Goal: Task Accomplishment & Management: Manage account settings

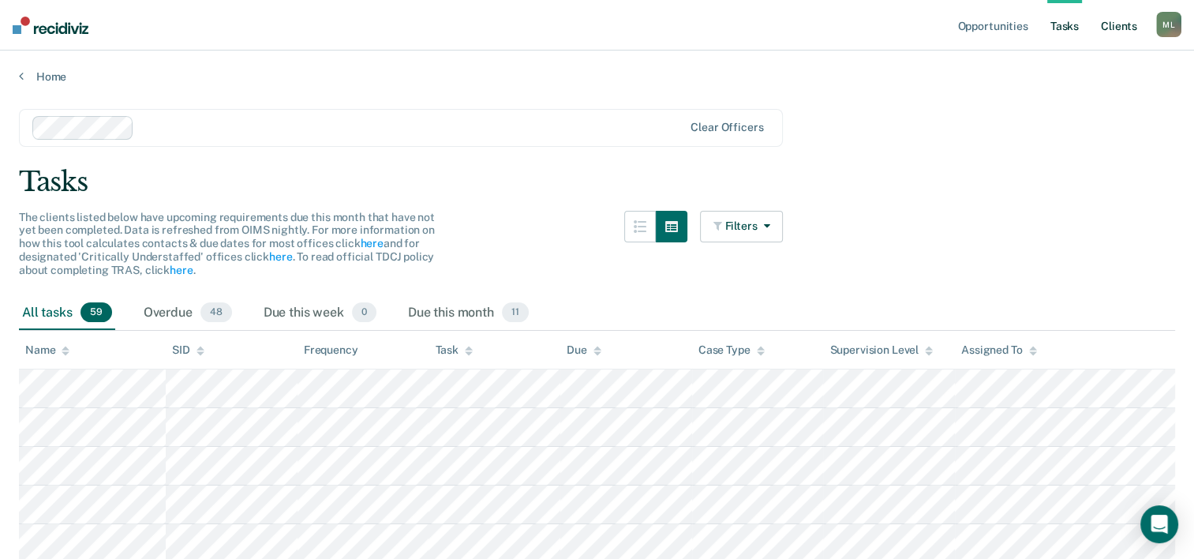
click at [1113, 29] on link "Client s" at bounding box center [1118, 25] width 43 height 50
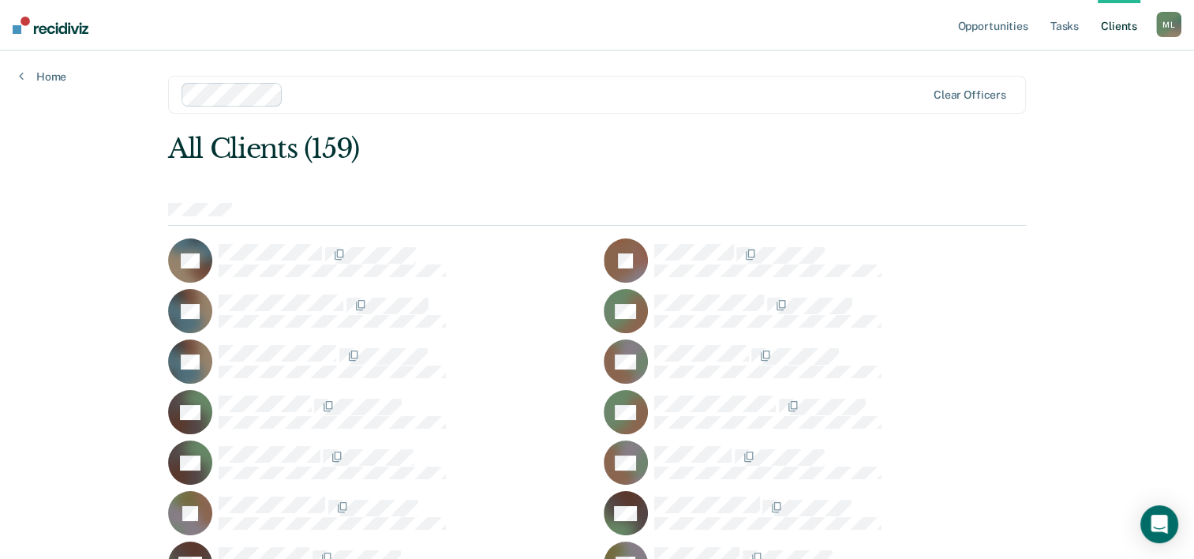
click at [1109, 29] on link "Client s" at bounding box center [1118, 25] width 43 height 50
click at [998, 34] on link "Opportunities" at bounding box center [992, 25] width 77 height 50
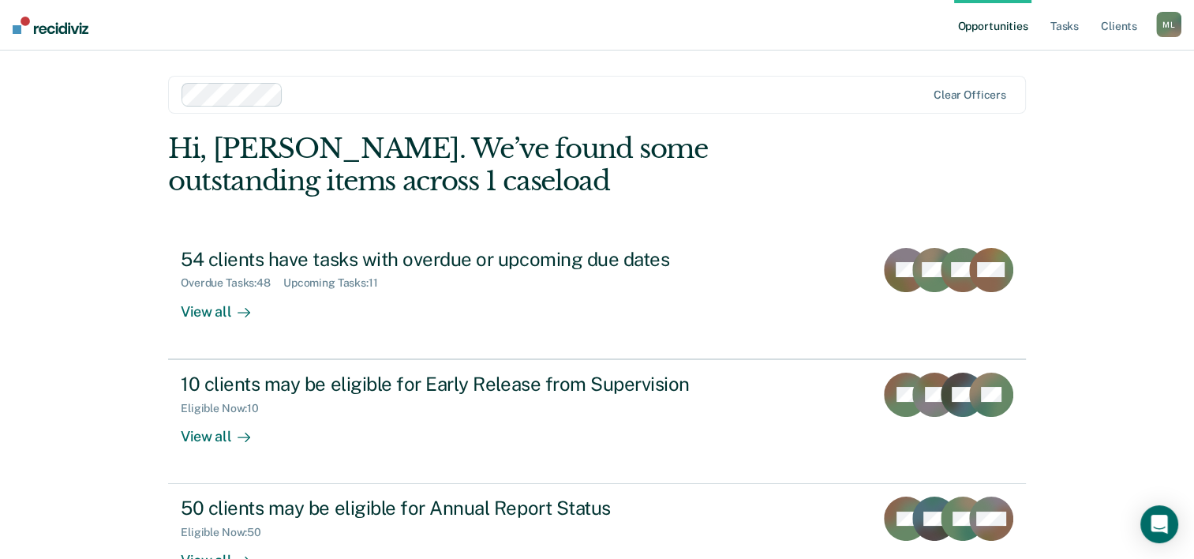
scroll to position [79, 0]
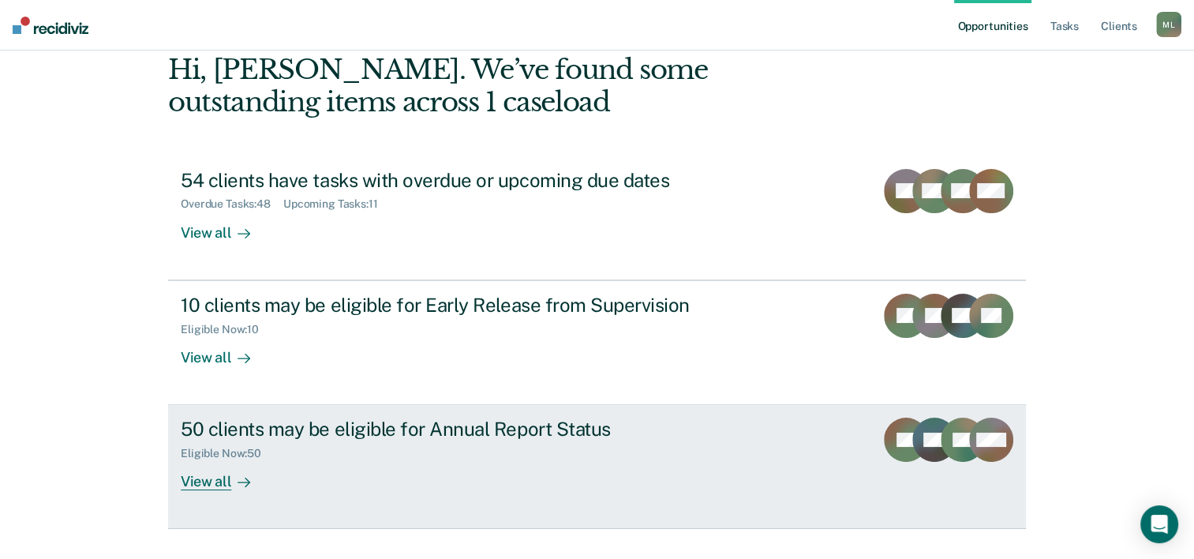
click at [757, 440] on div "50 clients may be eligible for Annual Report Status Eligible Now : 50 View all" at bounding box center [477, 453] width 592 height 73
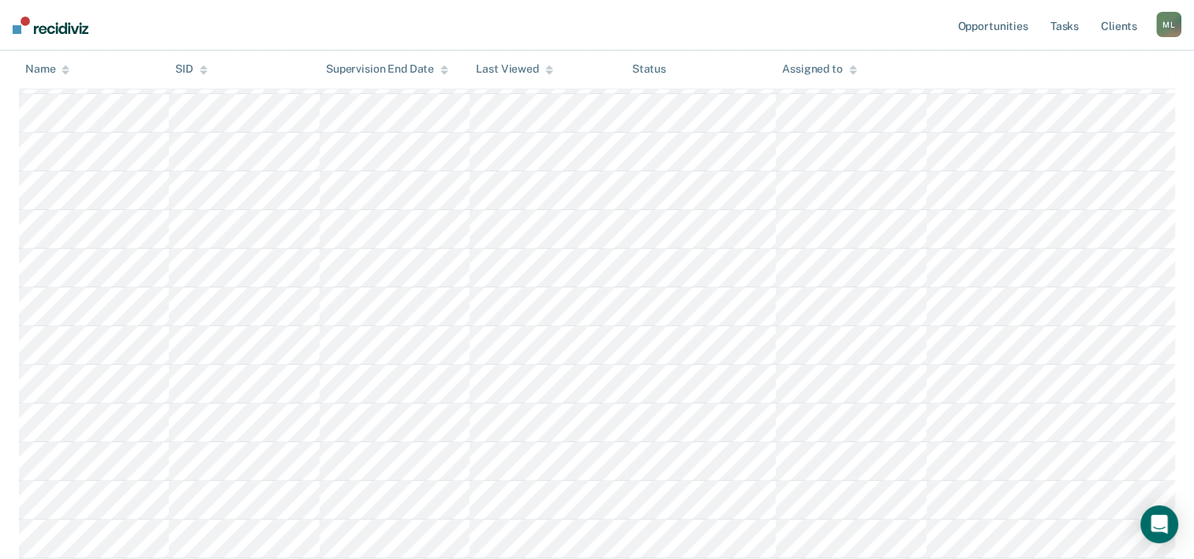
scroll to position [858, 0]
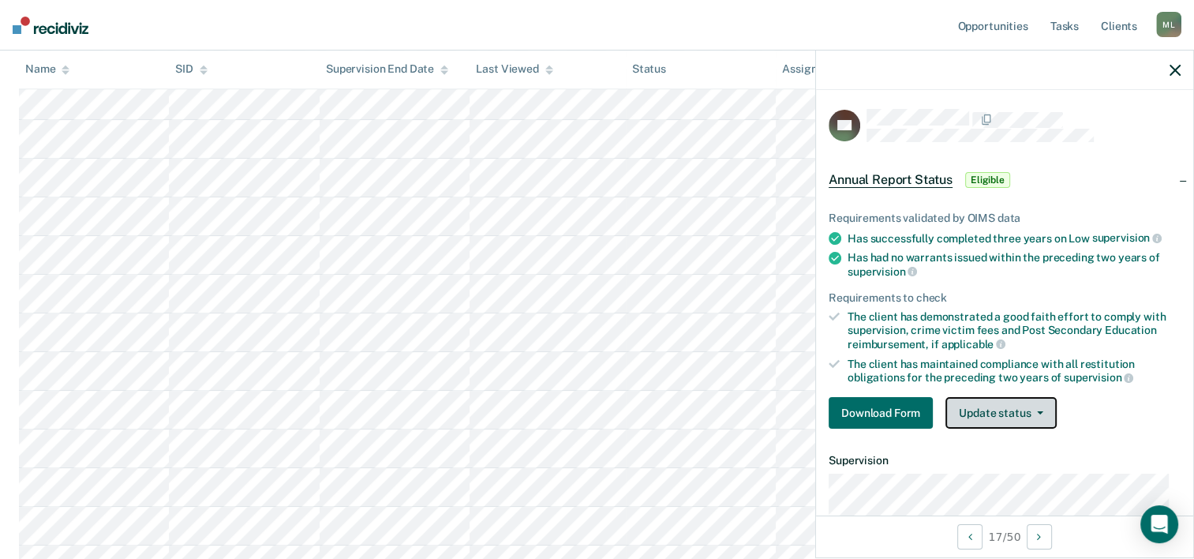
click at [970, 409] on button "Update status" at bounding box center [1000, 413] width 111 height 32
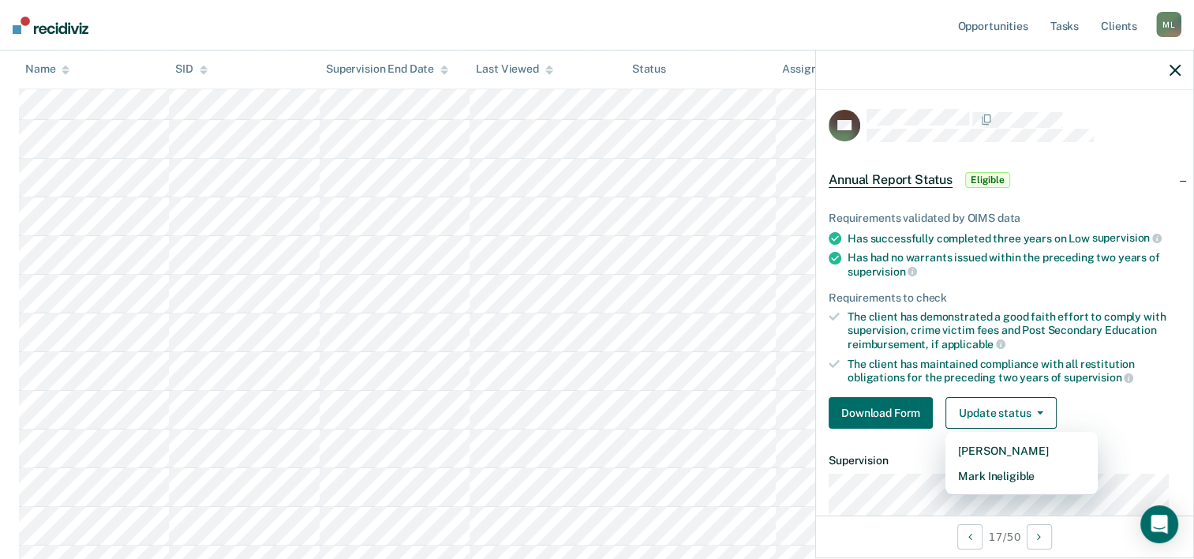
click at [1134, 421] on div "Download Form Update status [PERSON_NAME] Mark Ineligible" at bounding box center [1004, 413] width 352 height 32
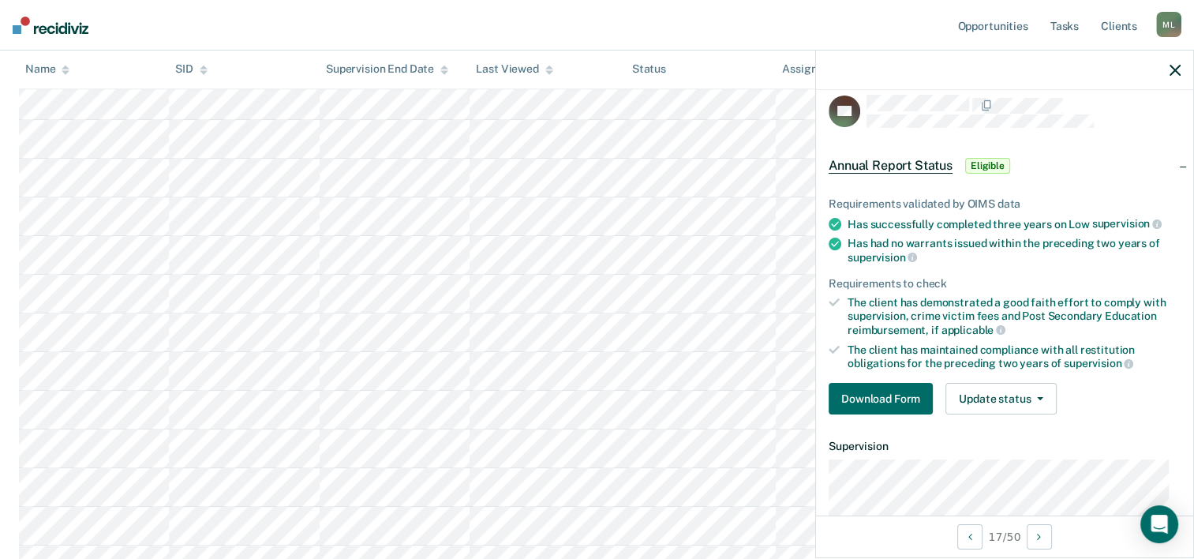
scroll to position [0, 0]
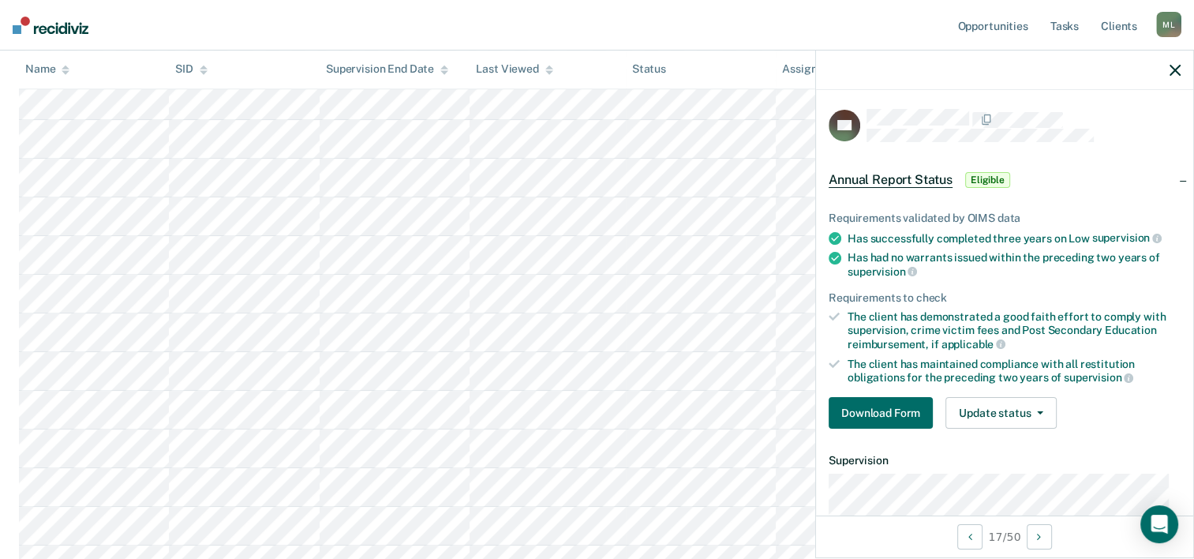
click at [833, 360] on icon at bounding box center [833, 363] width 11 height 11
click at [977, 409] on button "Update status" at bounding box center [1000, 413] width 111 height 32
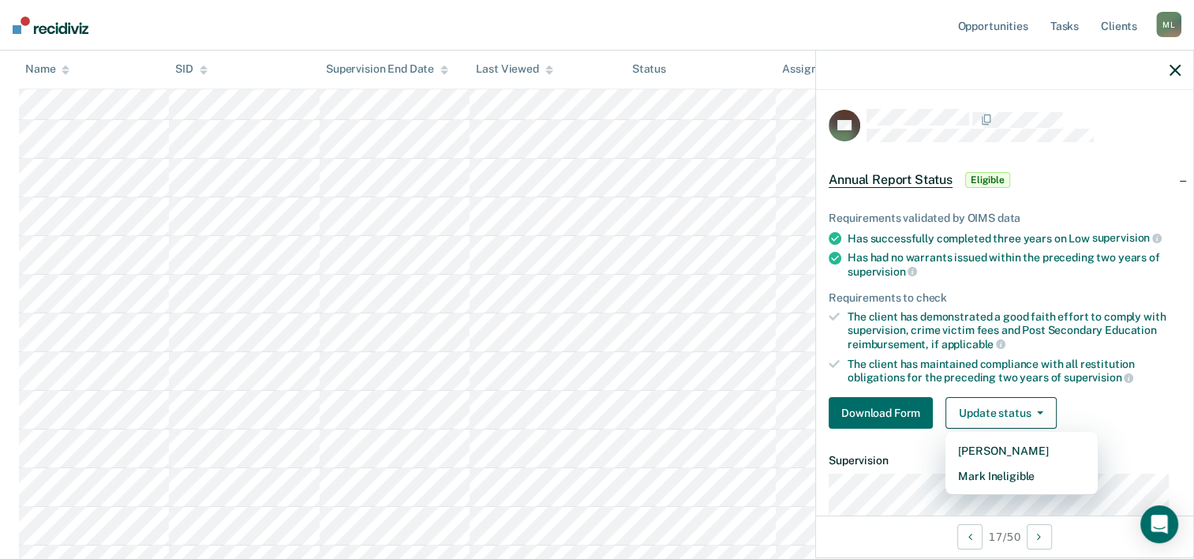
click at [913, 357] on div "The client has maintained compliance with all restitution obligations for the p…" at bounding box center [1013, 370] width 333 height 27
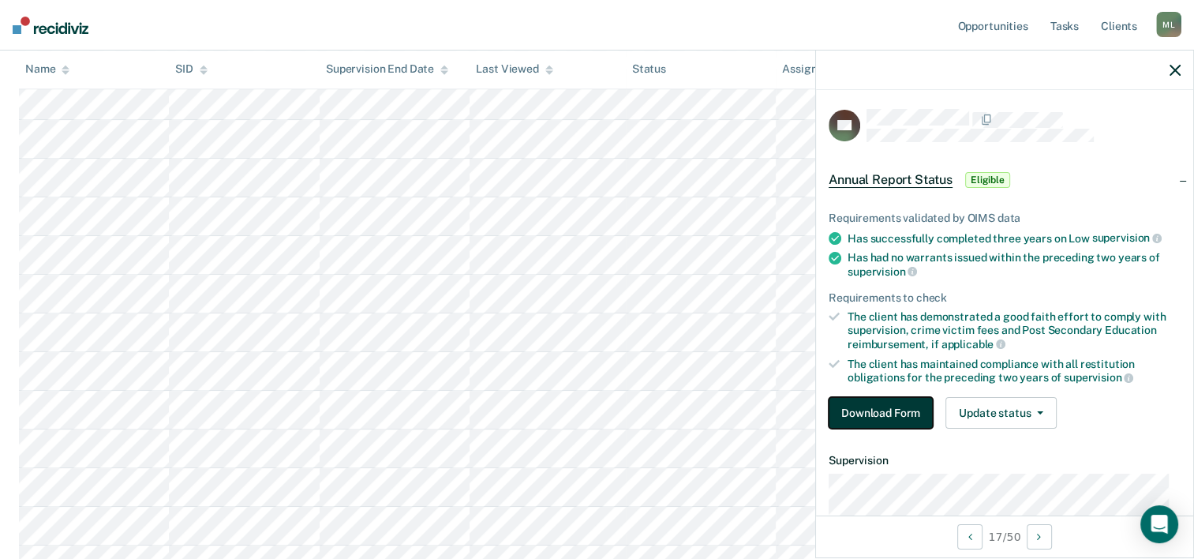
click at [902, 406] on button "Download Form" at bounding box center [880, 413] width 104 height 32
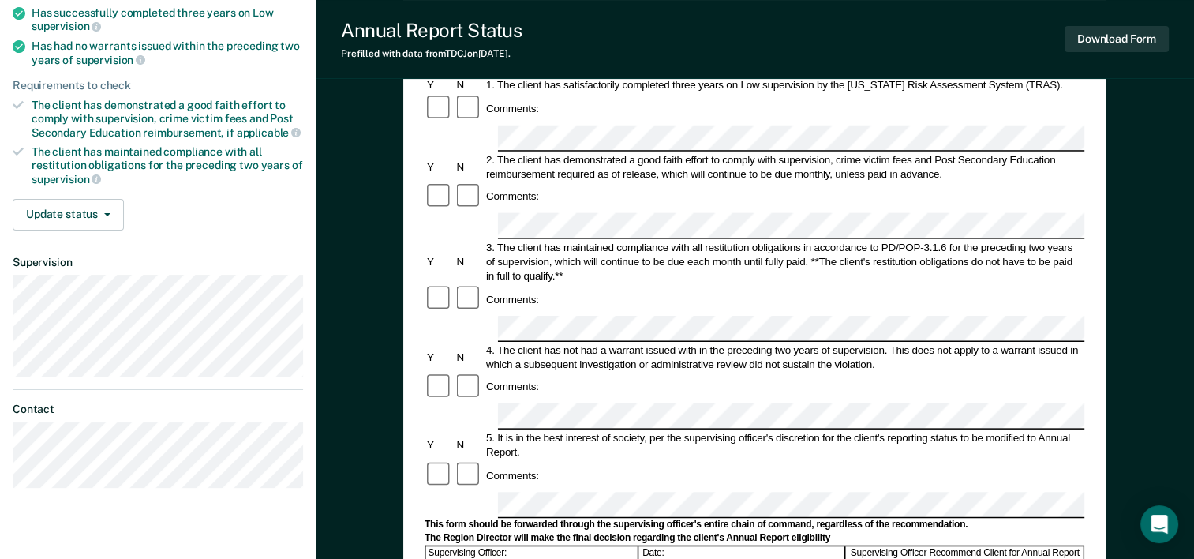
scroll to position [237, 0]
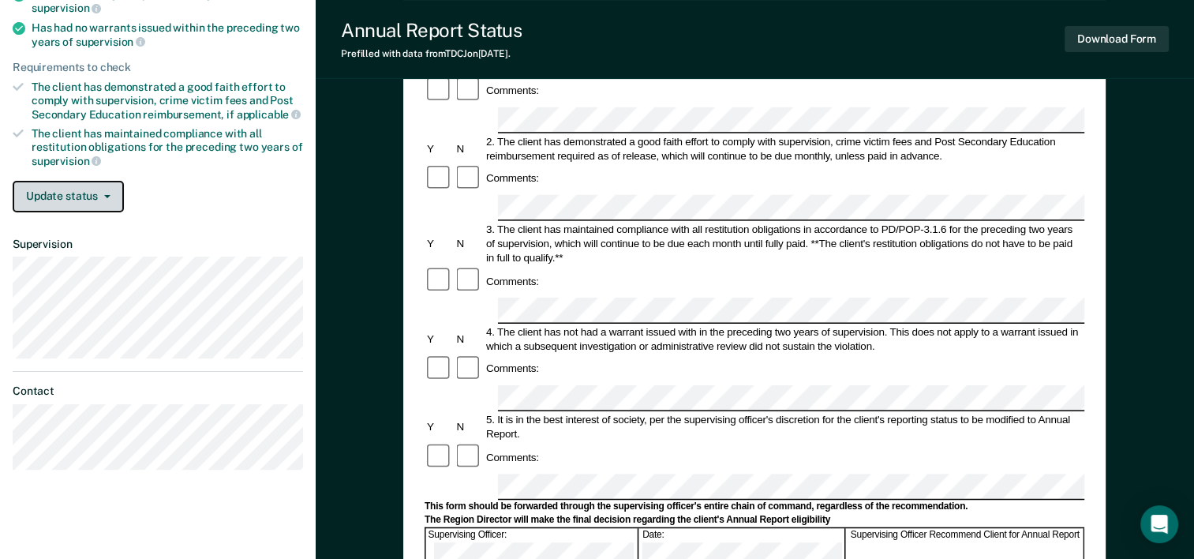
click at [95, 190] on button "Update status" at bounding box center [68, 197] width 111 height 32
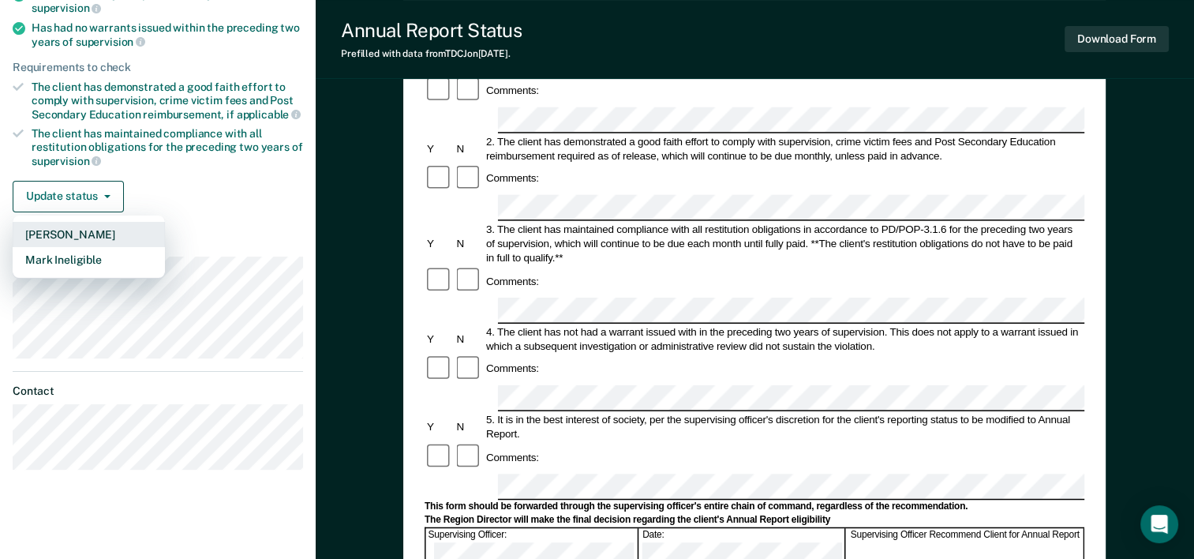
click at [92, 235] on button "[PERSON_NAME]" at bounding box center [89, 234] width 152 height 25
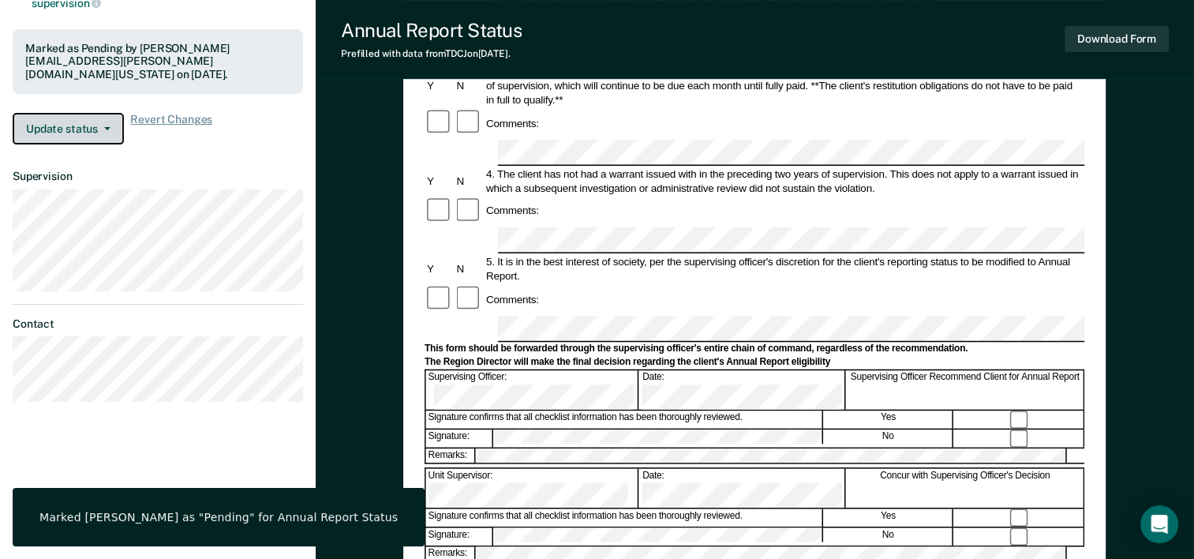
scroll to position [0, 0]
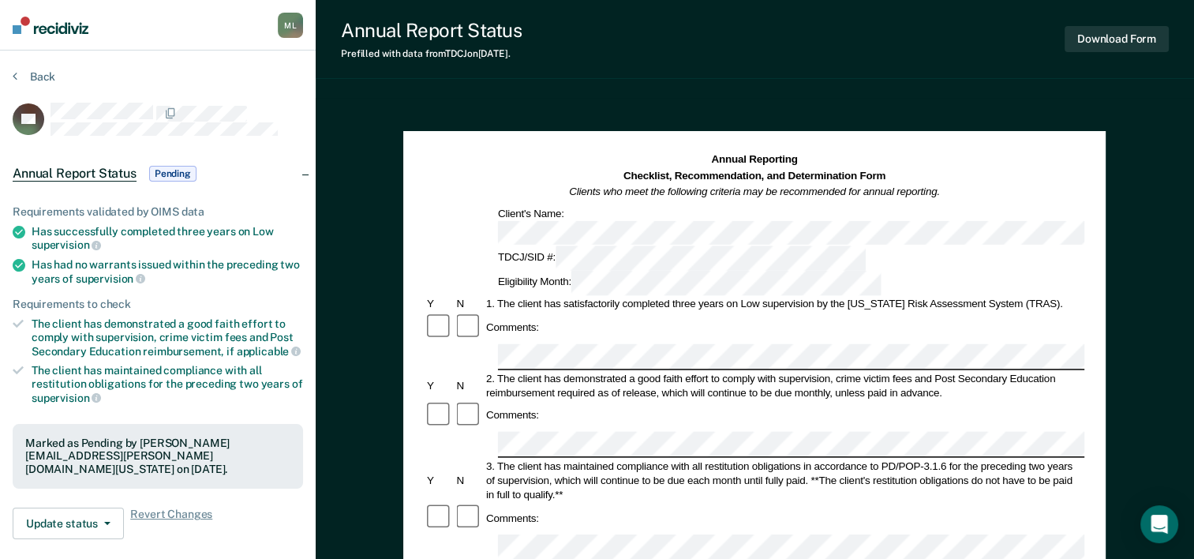
click at [99, 177] on span "Annual Report Status" at bounding box center [75, 174] width 124 height 16
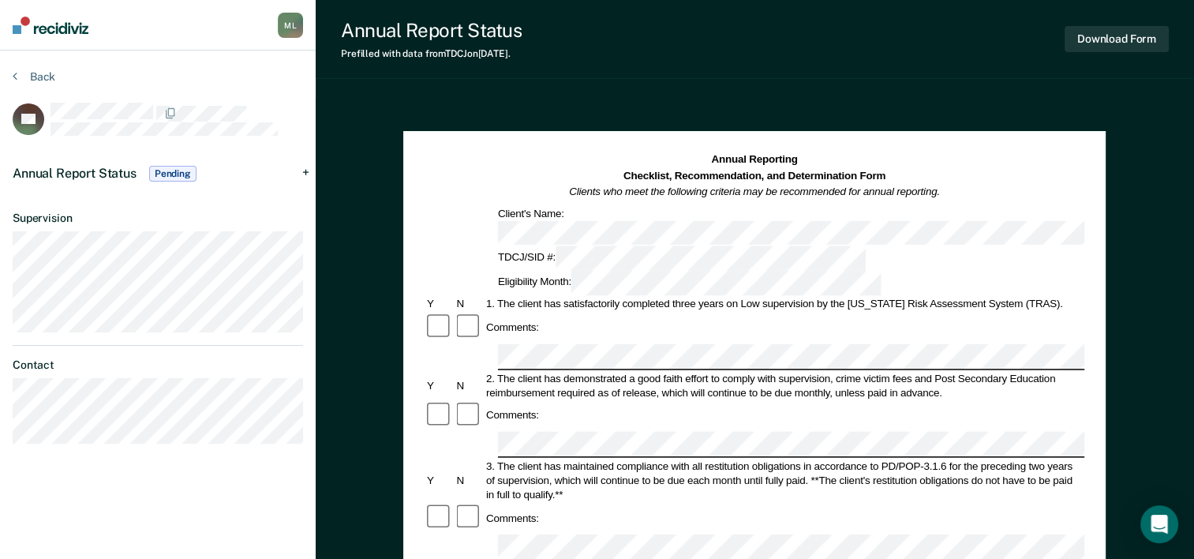
click at [99, 174] on span "Annual Report Status" at bounding box center [75, 173] width 124 height 15
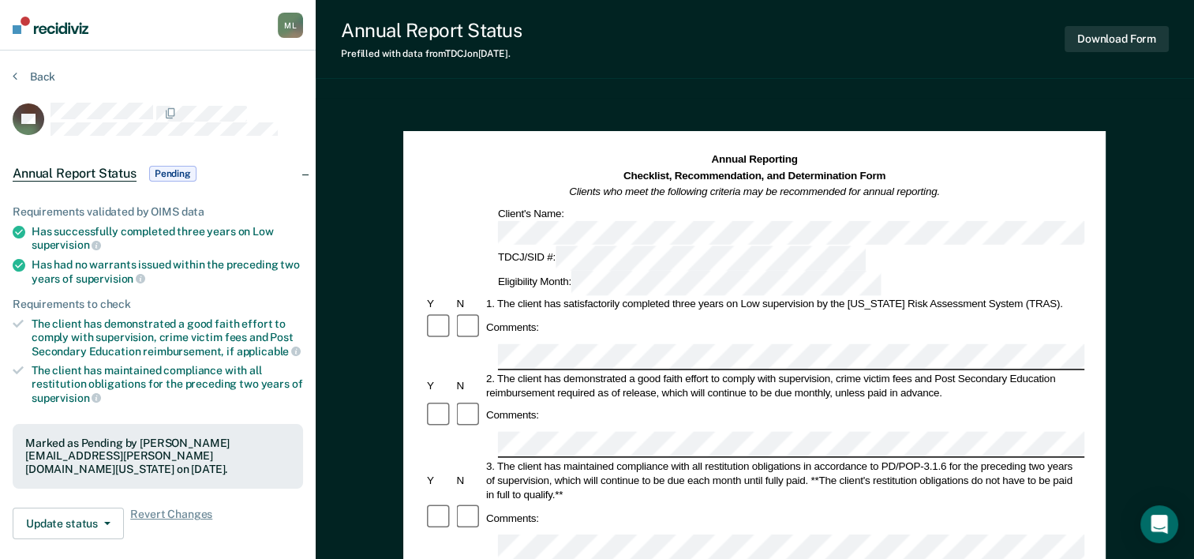
click at [15, 226] on icon at bounding box center [19, 232] width 13 height 13
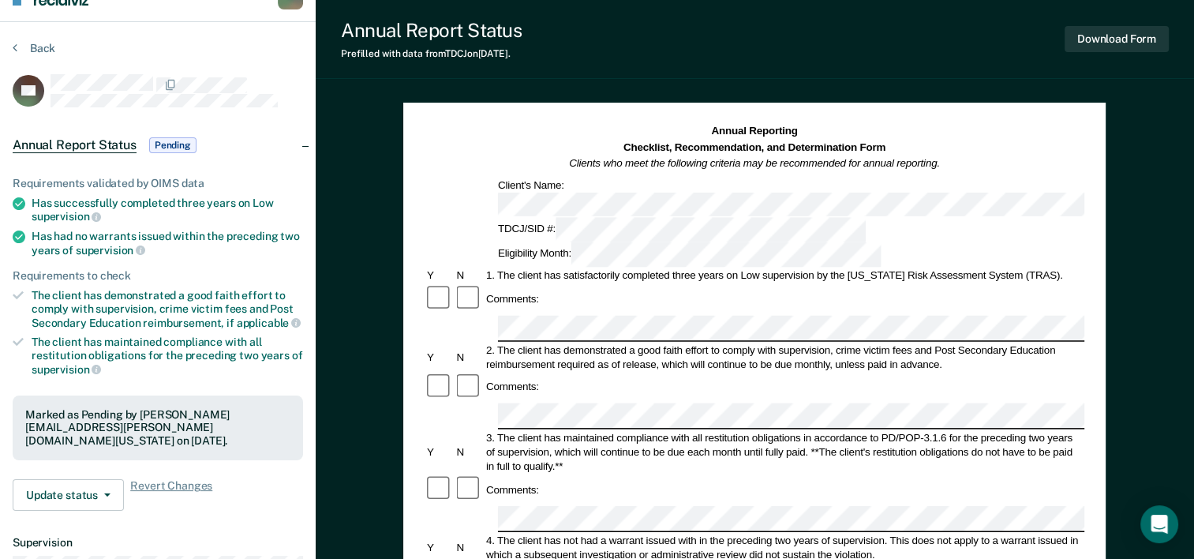
scroll to position [158, 0]
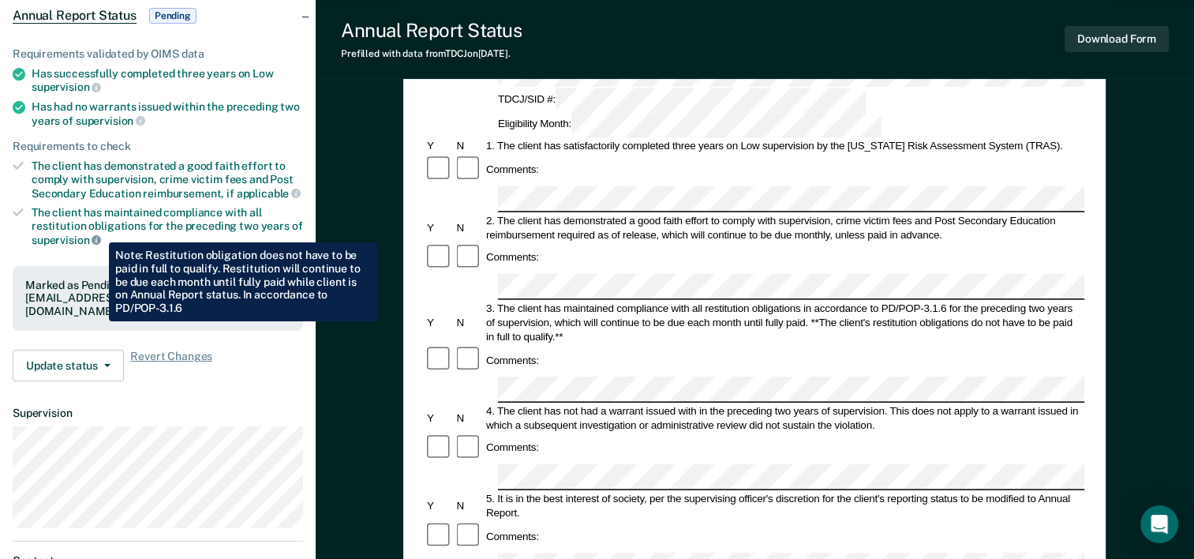
click at [97, 235] on icon at bounding box center [96, 239] width 9 height 9
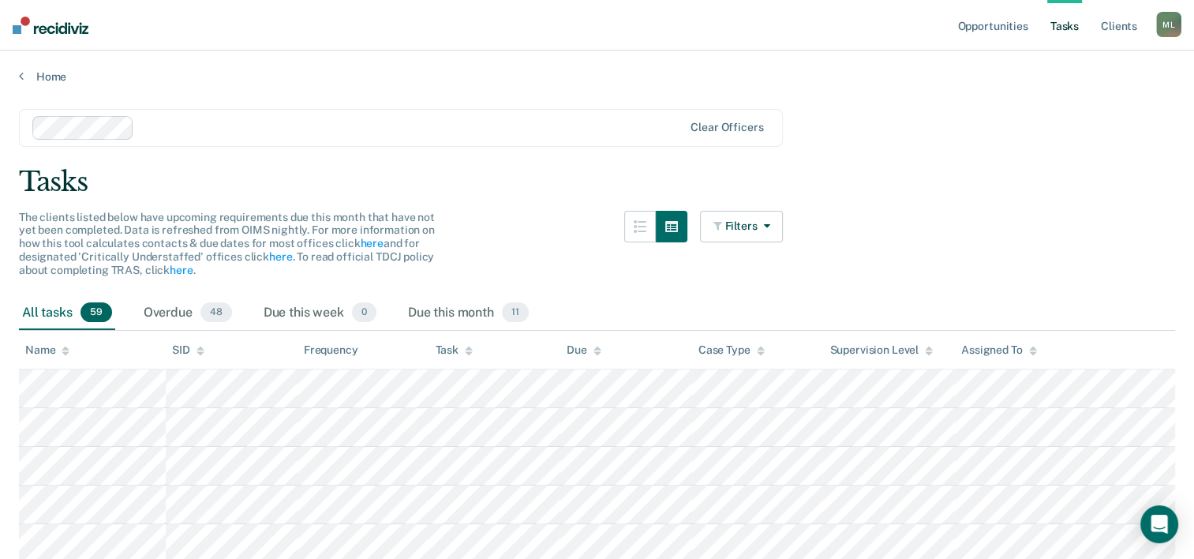
click at [1142, 27] on ul "Opportunities Tasks Client s" at bounding box center [1055, 25] width 202 height 50
click at [1109, 32] on link "Client s" at bounding box center [1118, 25] width 43 height 50
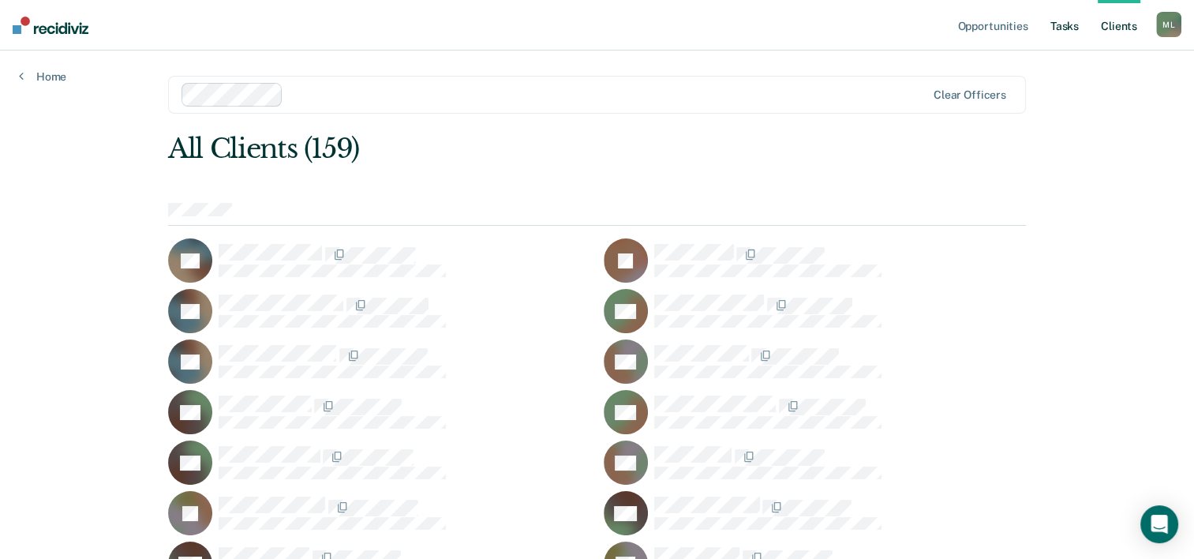
click at [1056, 35] on link "Tasks" at bounding box center [1064, 25] width 35 height 50
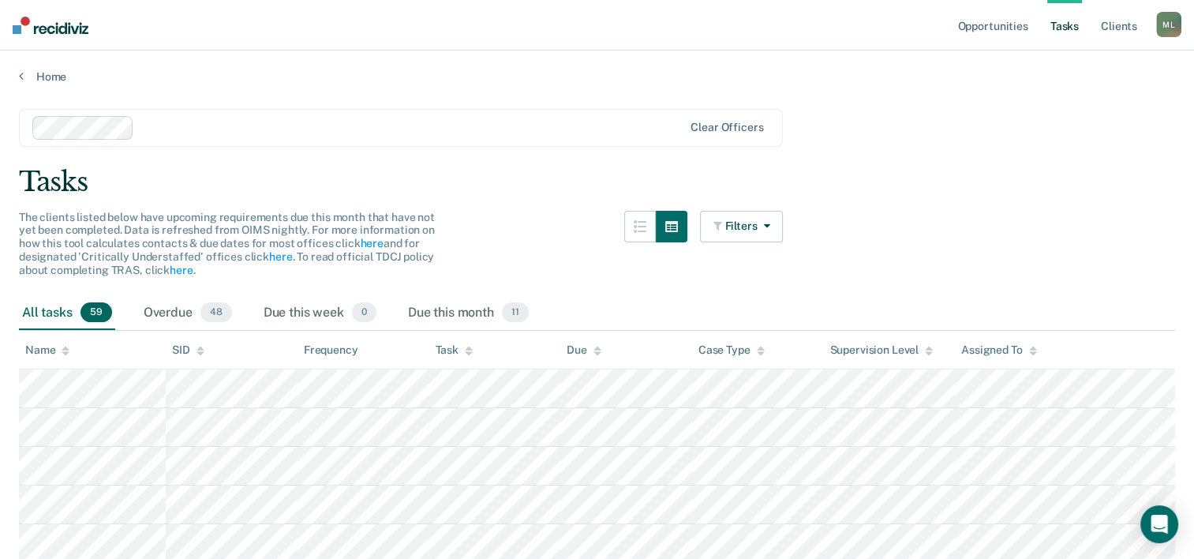
click at [1089, 29] on ul "Opportunities Tasks Client s" at bounding box center [1055, 25] width 202 height 50
click at [1003, 29] on link "Opportunities" at bounding box center [992, 25] width 77 height 50
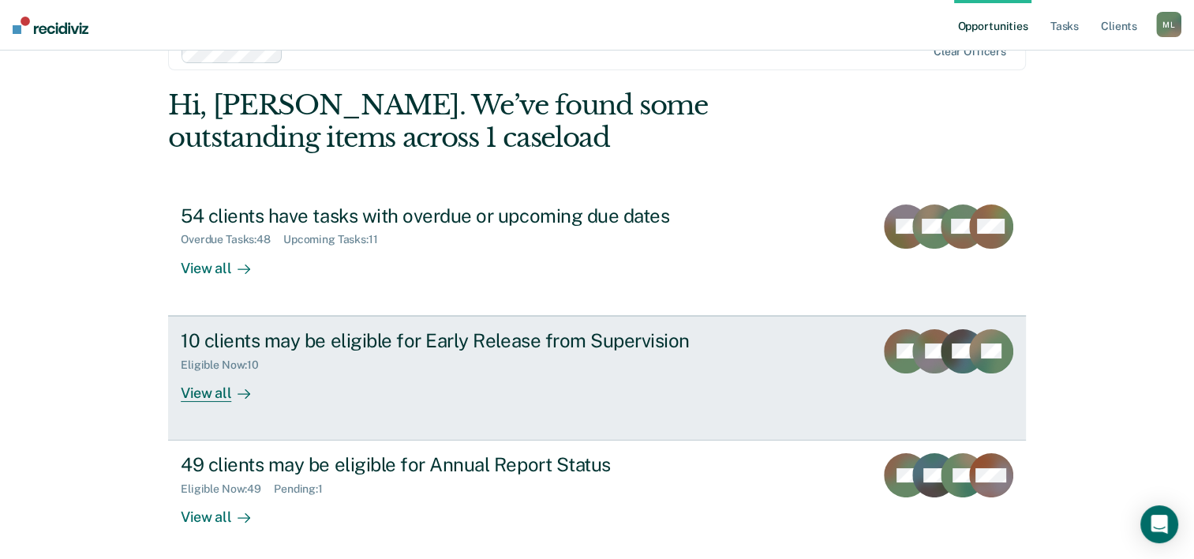
scroll to position [79, 0]
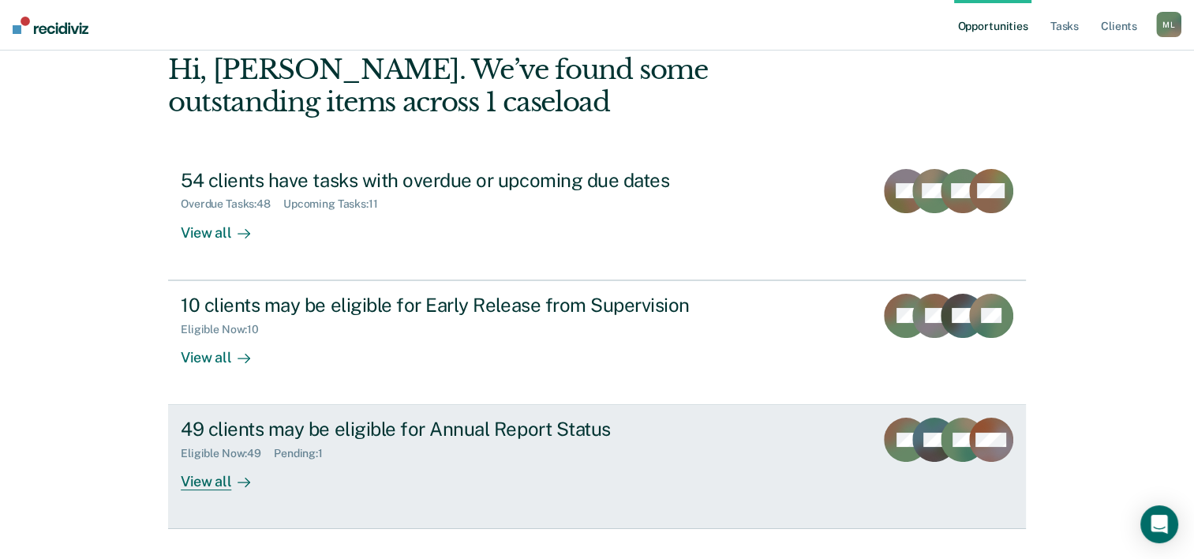
click at [599, 437] on div "49 clients may be eligible for Annual Report Status" at bounding box center [458, 428] width 554 height 23
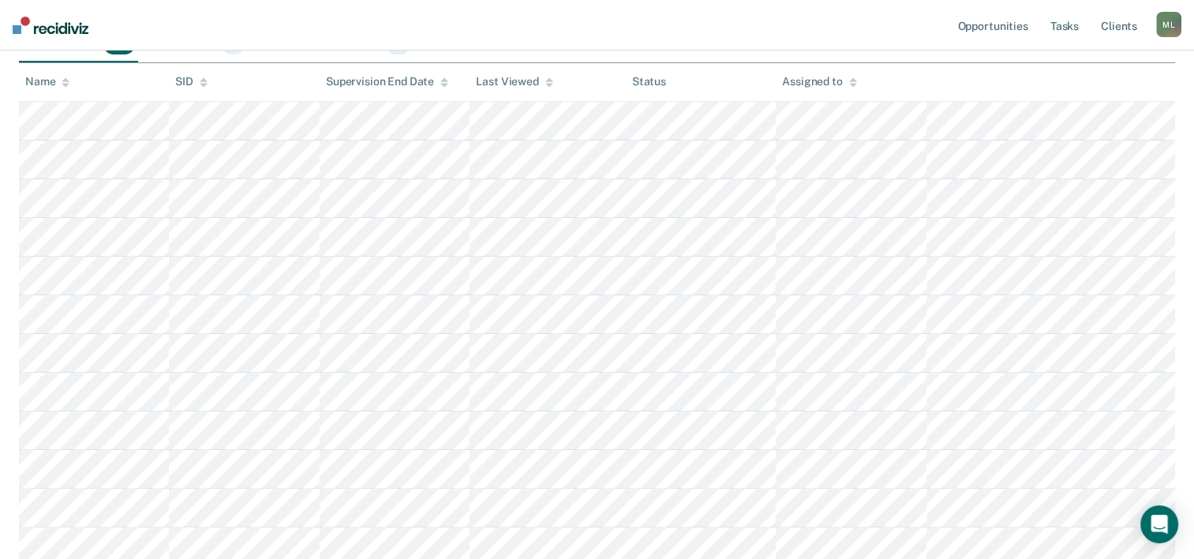
scroll to position [316, 0]
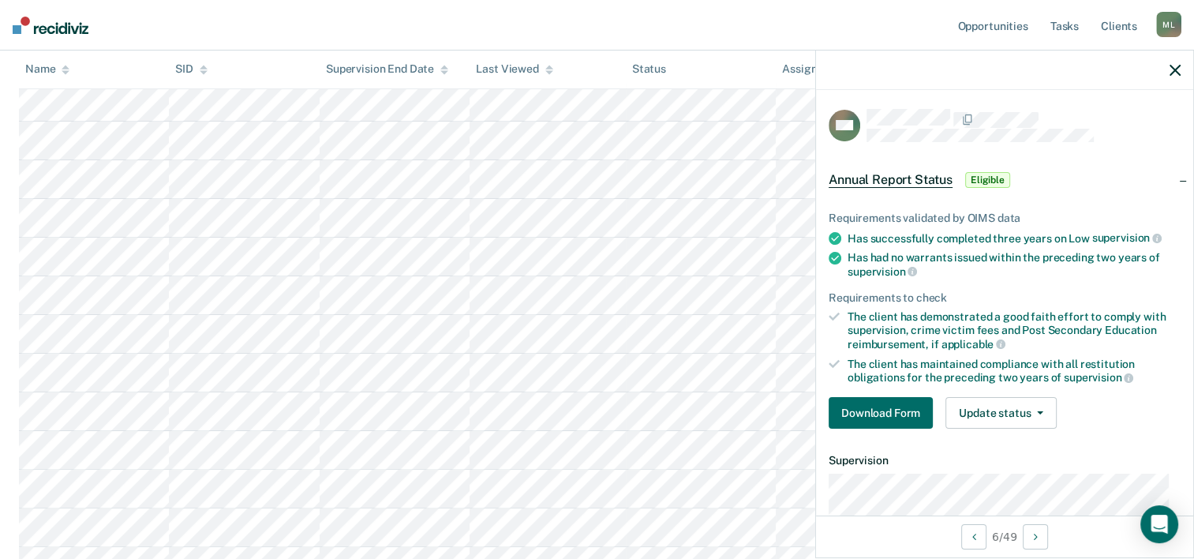
click at [839, 239] on icon at bounding box center [834, 238] width 13 height 13
click at [838, 237] on icon at bounding box center [834, 238] width 13 height 13
click at [838, 268] on li "Has had no warrants issued within the preceding two years of supervision" at bounding box center [1004, 264] width 352 height 27
drag, startPoint x: 838, startPoint y: 268, endPoint x: 829, endPoint y: 249, distance: 20.8
click at [829, 252] on icon at bounding box center [834, 258] width 13 height 13
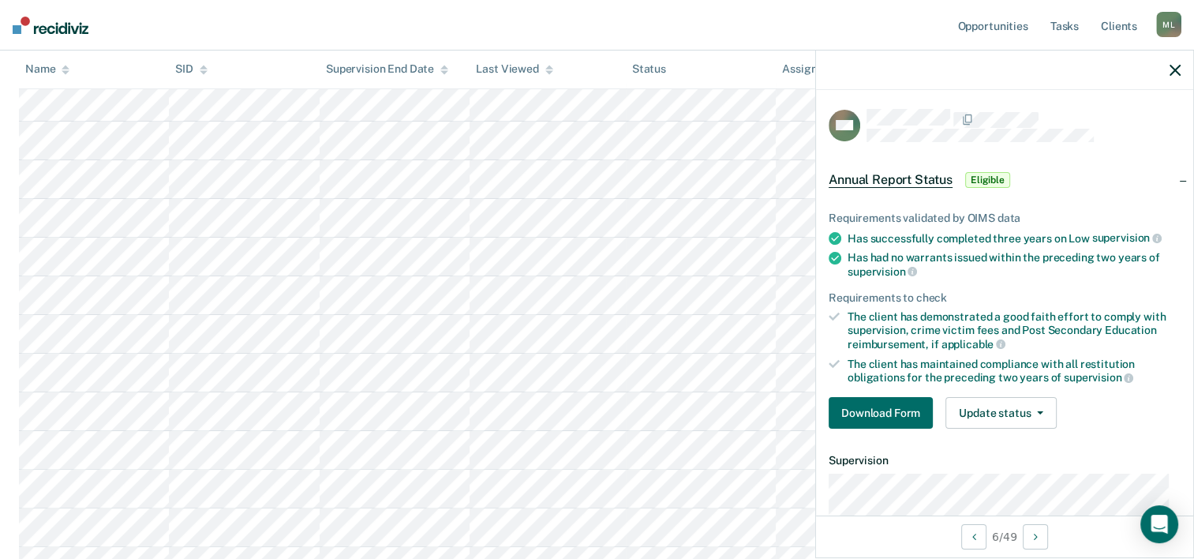
click at [887, 178] on span "Annual Report Status" at bounding box center [890, 180] width 124 height 16
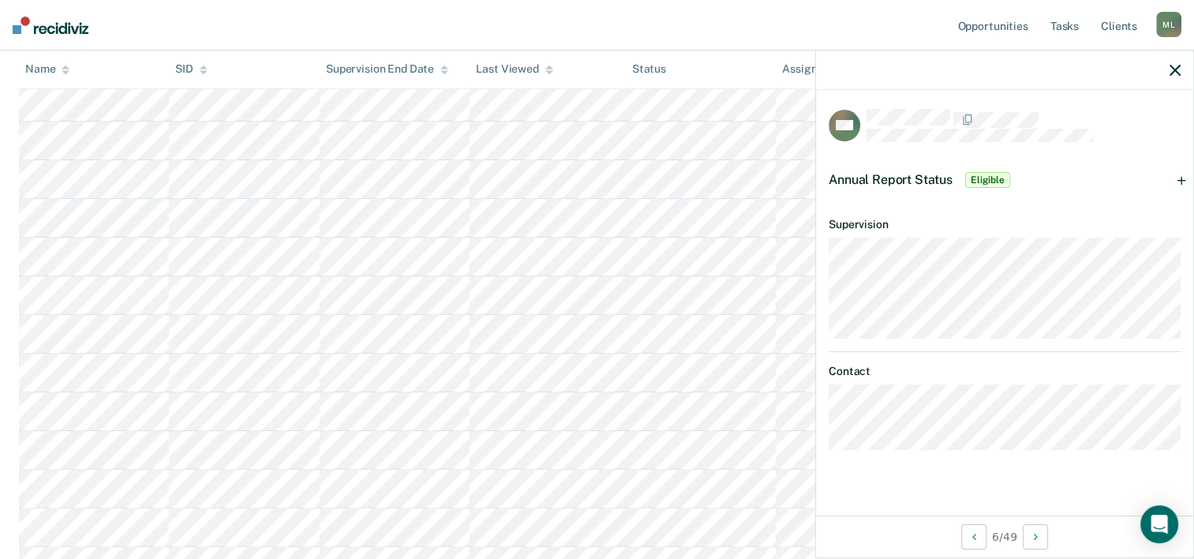
click at [903, 172] on span "Annual Report Status" at bounding box center [890, 179] width 124 height 15
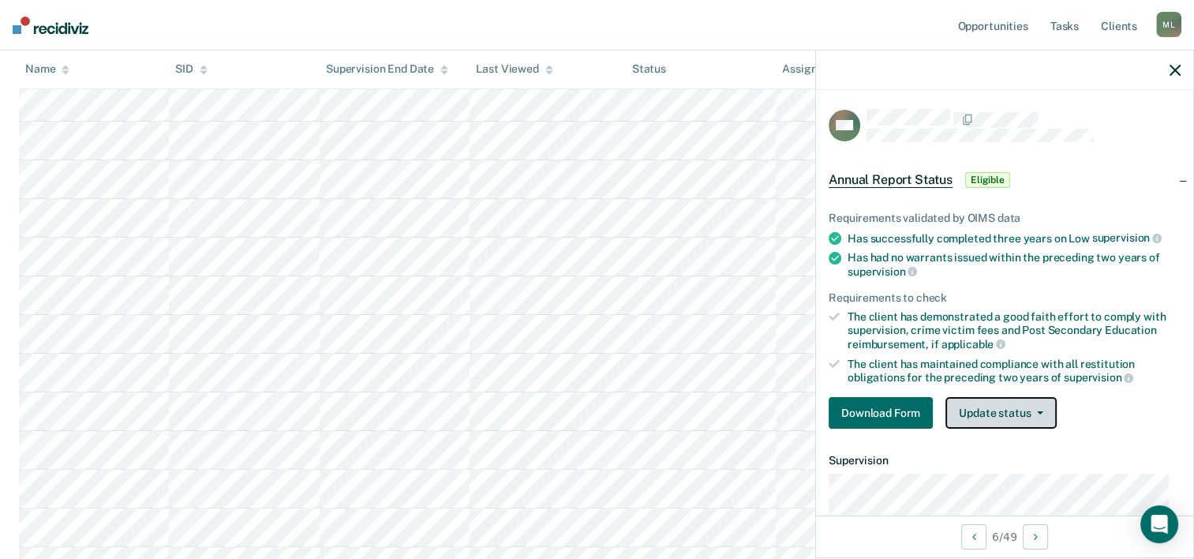
click at [1019, 417] on button "Update status" at bounding box center [1000, 413] width 111 height 32
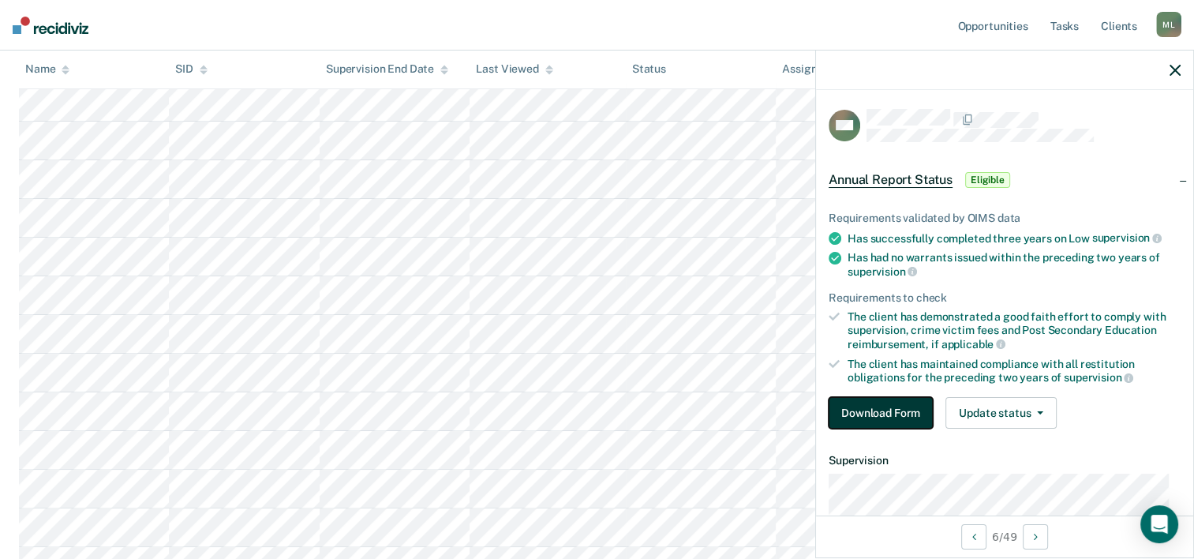
click at [914, 414] on button "Download Form" at bounding box center [880, 413] width 104 height 32
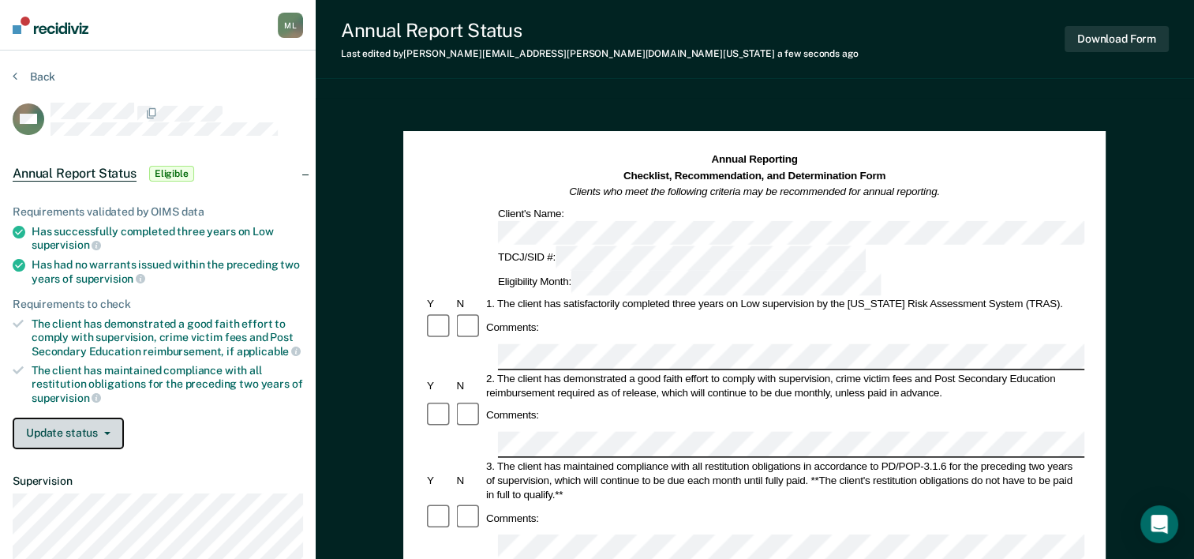
click at [58, 419] on button "Update status" at bounding box center [68, 433] width 111 height 32
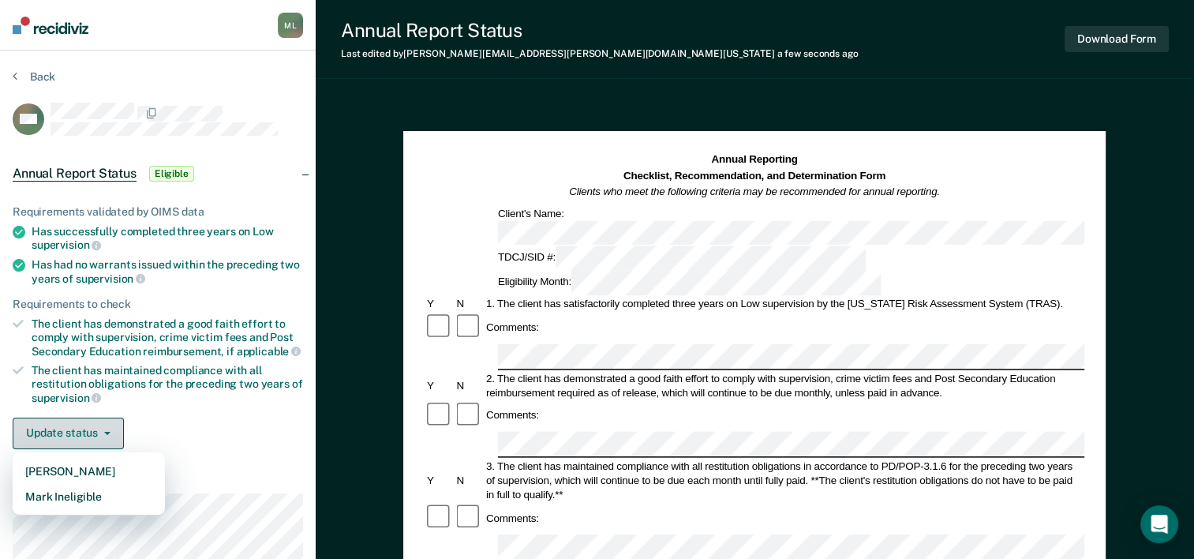
click at [58, 420] on button "Update status" at bounding box center [68, 433] width 111 height 32
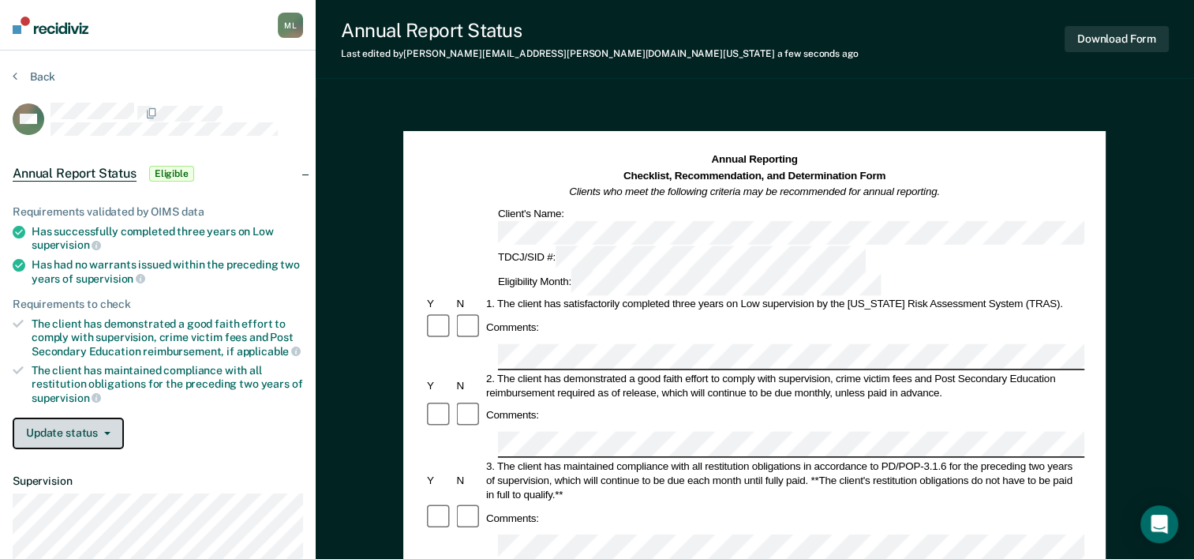
click at [58, 420] on button "Update status" at bounding box center [68, 433] width 111 height 32
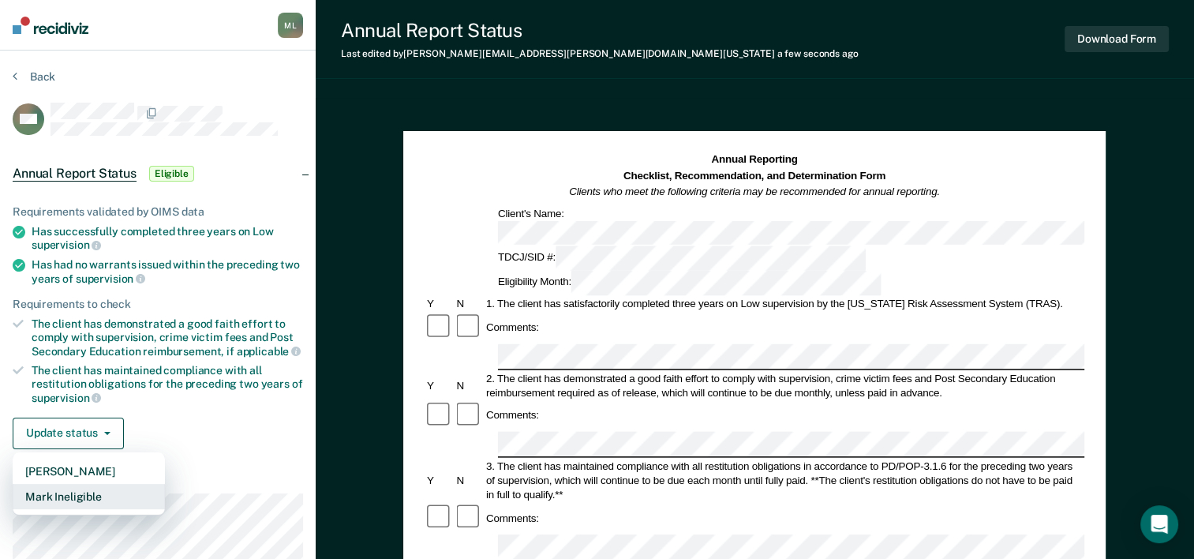
click at [83, 488] on button "Mark Ineligible" at bounding box center [89, 496] width 152 height 25
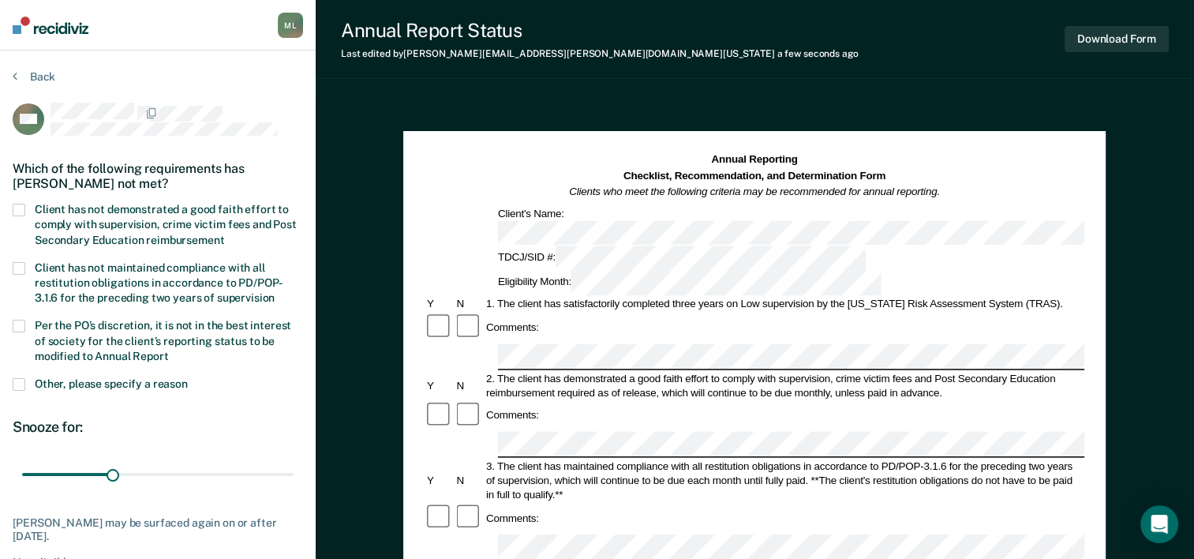
click at [21, 207] on span at bounding box center [19, 210] width 13 height 13
click at [224, 234] on input "Client has not demonstrated a good faith effort to comply with supervision, cri…" at bounding box center [224, 234] width 0 height 0
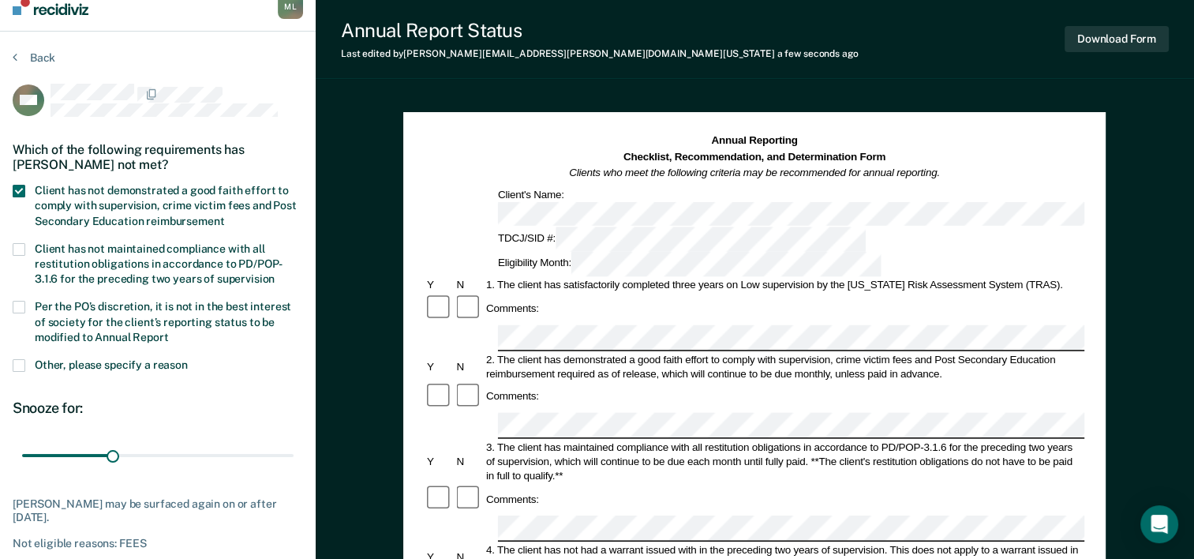
scroll to position [158, 0]
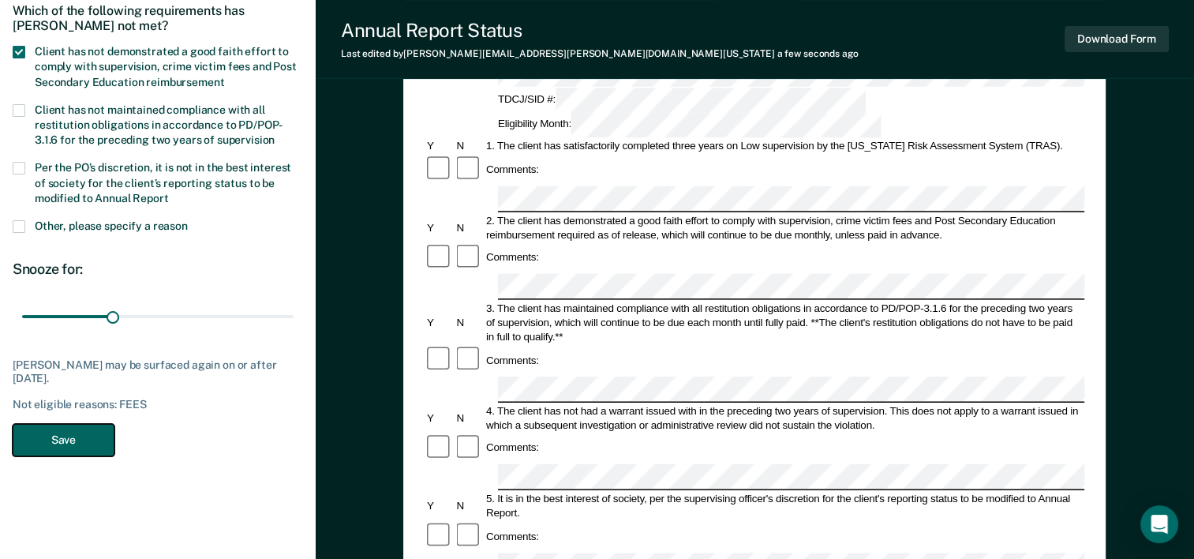
click at [73, 442] on button "Save" at bounding box center [64, 440] width 102 height 32
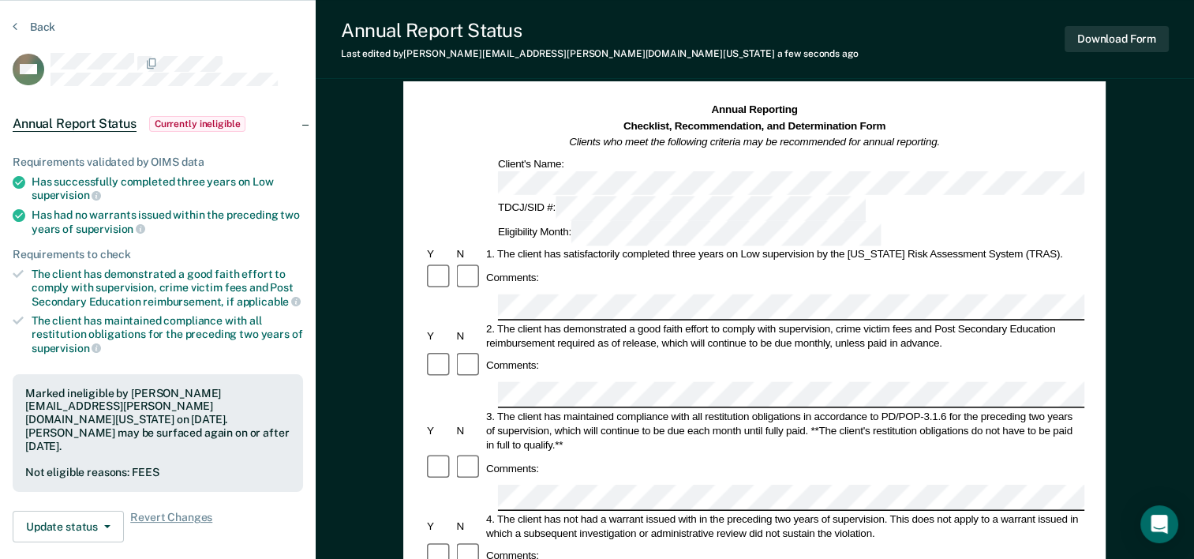
scroll to position [0, 0]
